Goal: Transaction & Acquisition: Purchase product/service

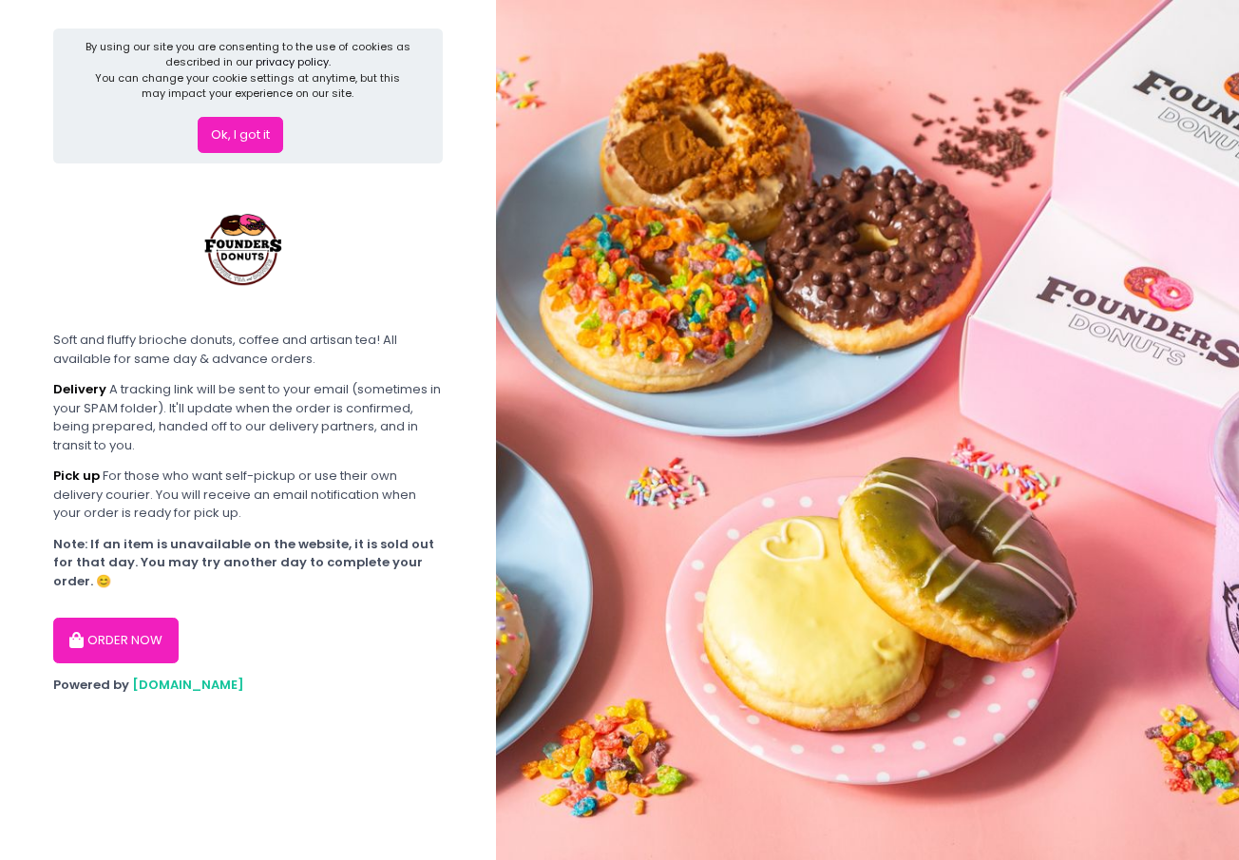
click at [276, 131] on button "Ok, I got it" at bounding box center [241, 135] width 86 height 36
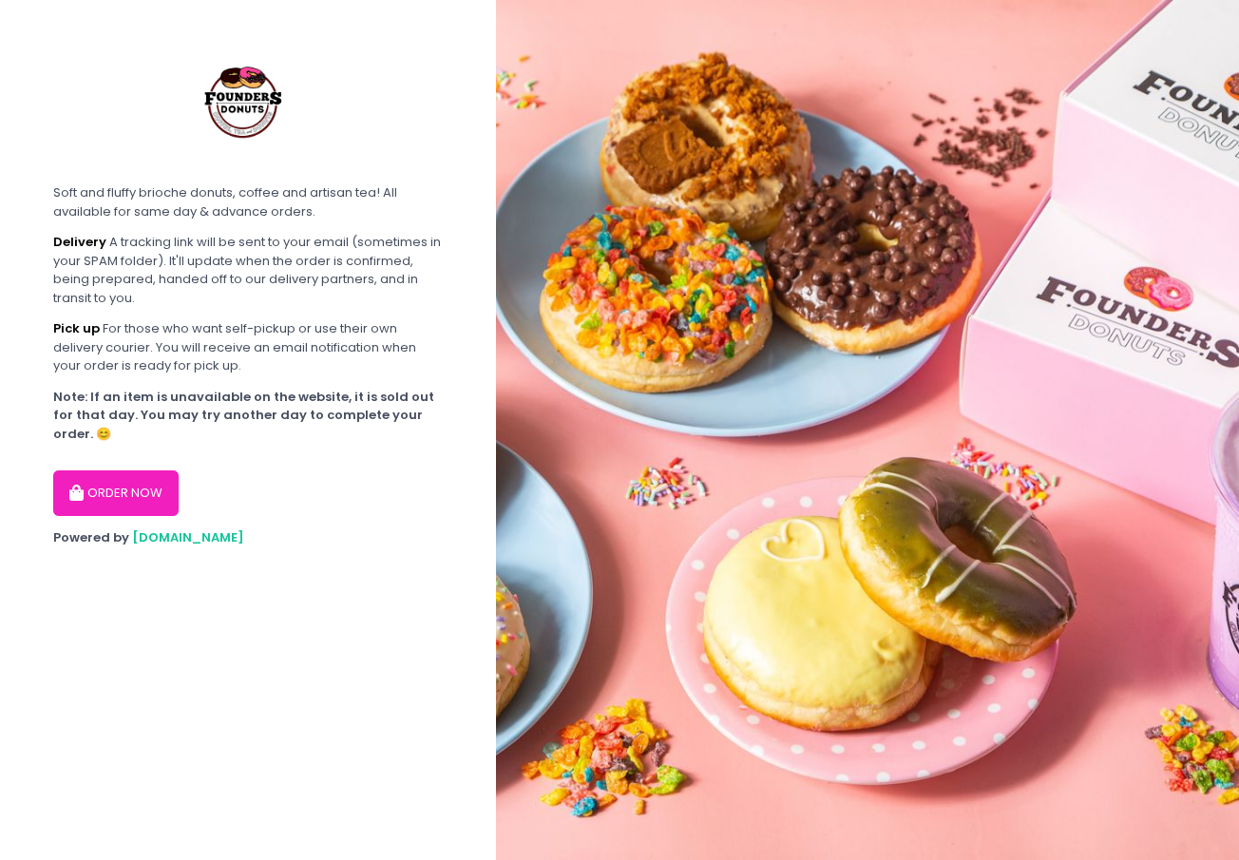
click at [126, 485] on button "ORDER NOW" at bounding box center [115, 494] width 125 height 46
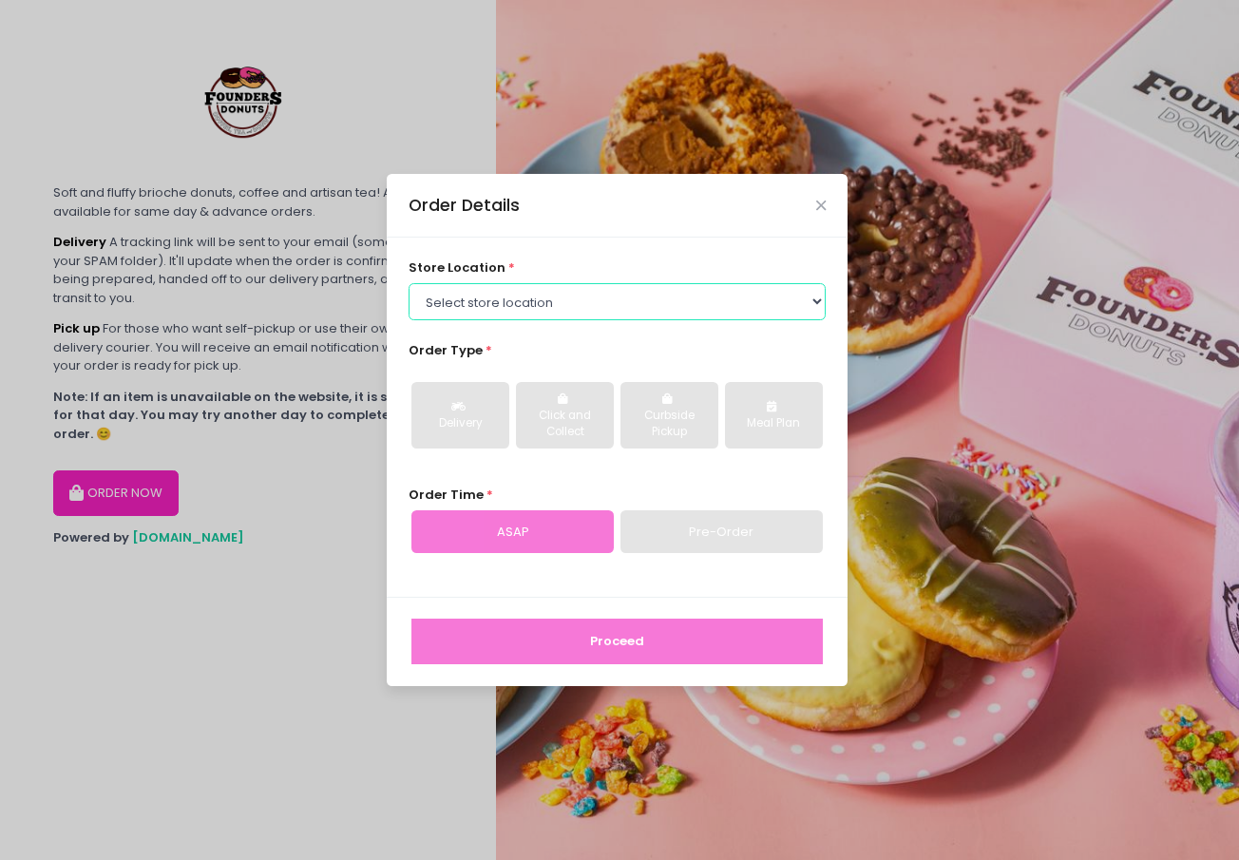
click at [805, 299] on select "Select store location Founders Donuts - [PERSON_NAME] Founders Donuts - [GEOGRA…" at bounding box center [618, 301] width 418 height 36
select select "61a2022e41b39c710272d16a"
click at [409, 283] on select "Select store location Founders Donuts - [PERSON_NAME] Founders Donuts - [GEOGRA…" at bounding box center [618, 301] width 418 height 36
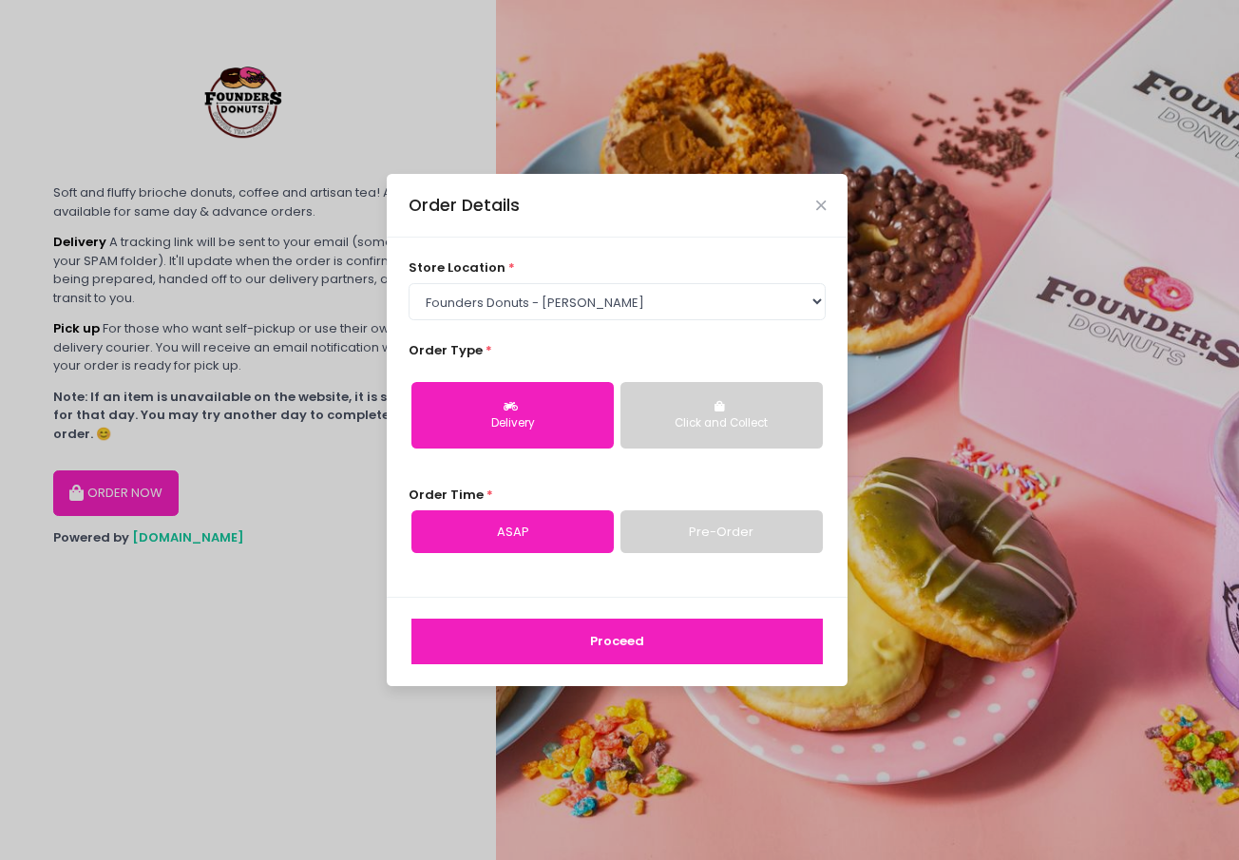
click at [720, 519] on link "Pre-Order" at bounding box center [722, 532] width 202 height 44
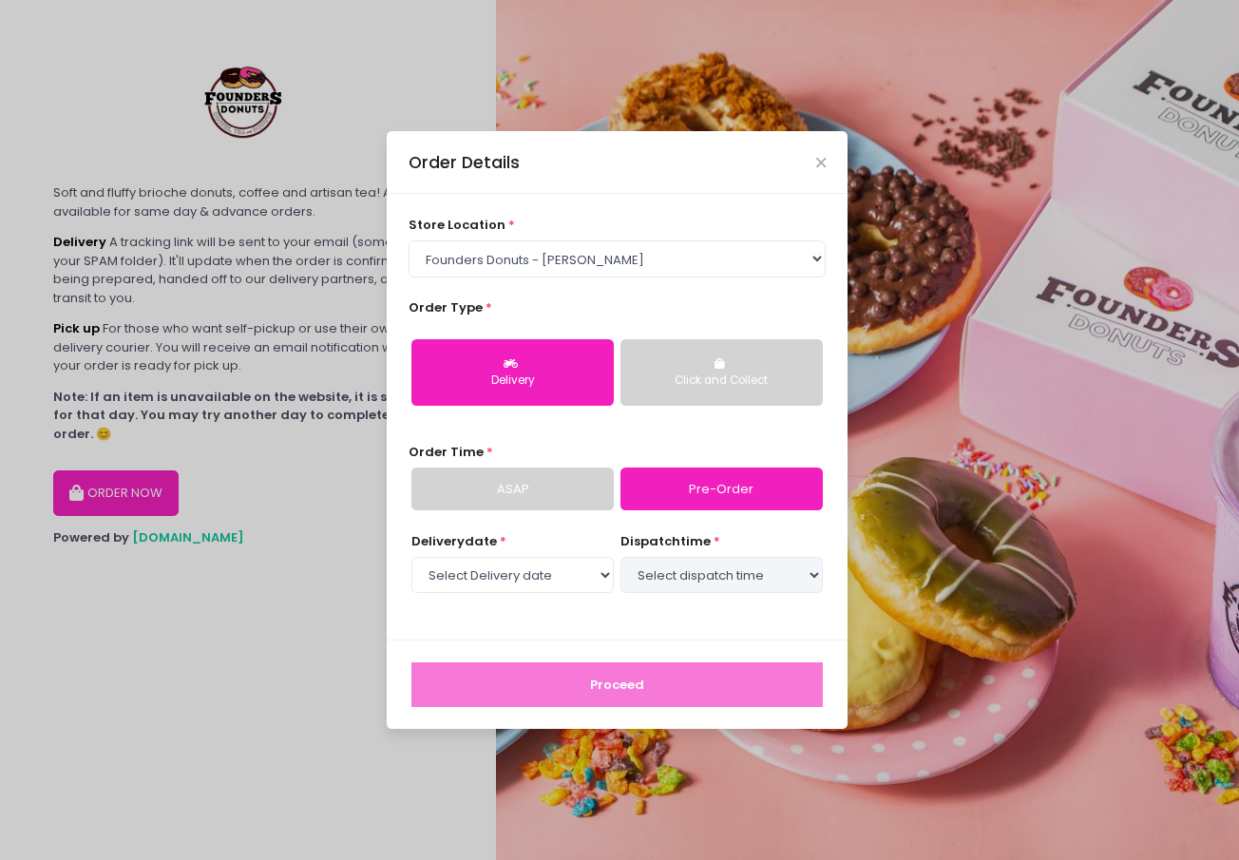
select select "[DATE]"
click at [548, 492] on link "ASAP" at bounding box center [513, 490] width 202 height 44
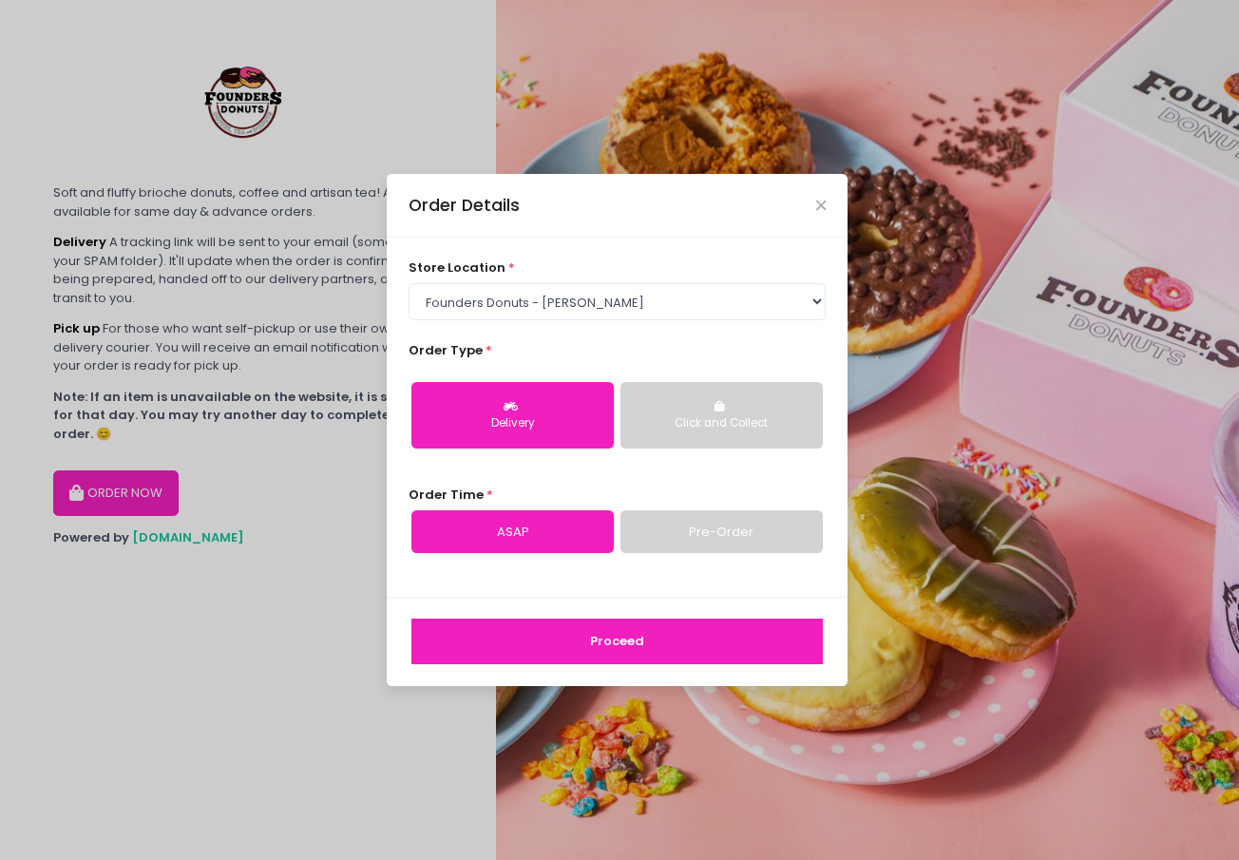
click at [671, 658] on button "Proceed" at bounding box center [618, 642] width 412 height 46
